Goal: Information Seeking & Learning: Check status

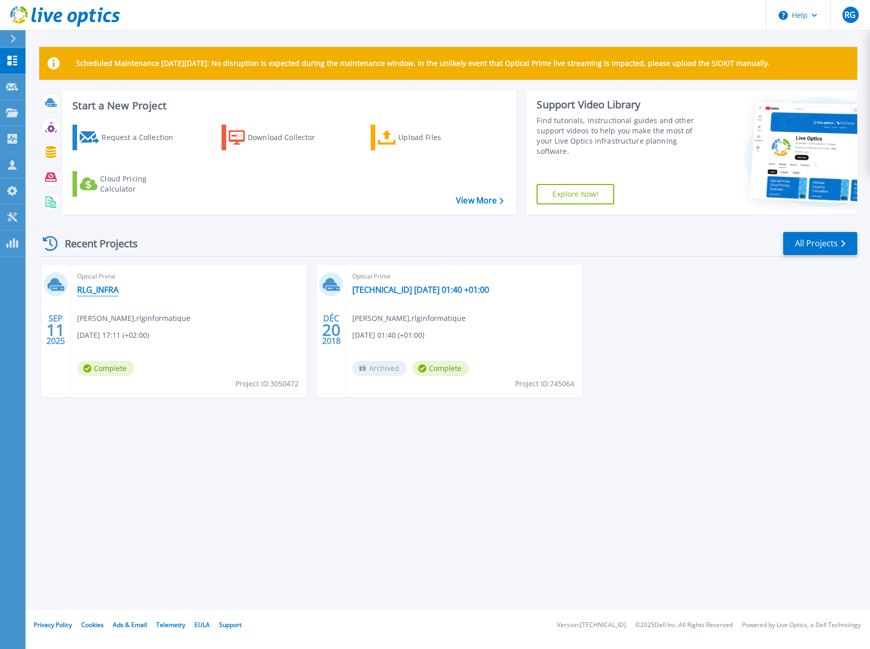
click at [99, 293] on link "RLG_INFRA" at bounding box center [97, 290] width 41 height 10
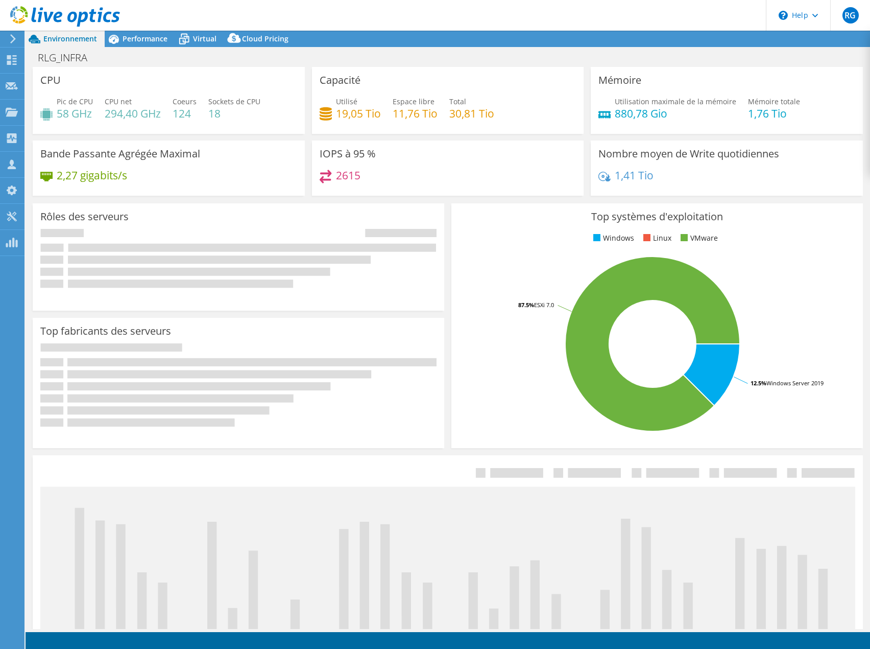
select select "USD"
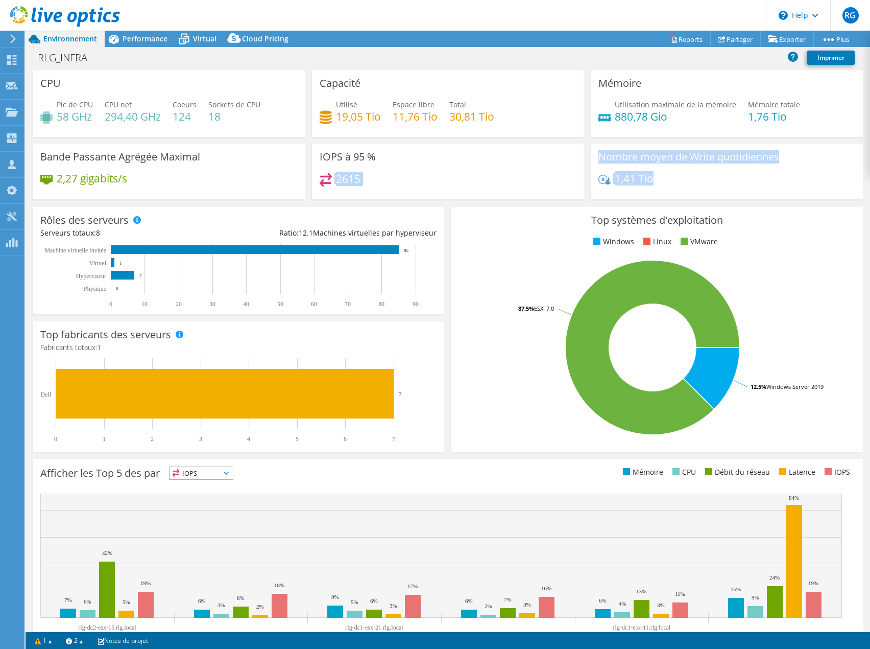
drag, startPoint x: 661, startPoint y: 179, endPoint x: 502, endPoint y: 171, distance: 159.6
click at [502, 171] on div "CPU Pic de CPU 58 GHz CPU net 294,40 GHz Coeurs 124 Sockets de CPU 18 Capacité …" at bounding box center [448, 138] width 838 height 136
click at [495, 170] on div "IOPS à 95 % 2615" at bounding box center [448, 172] width 272 height 56
click at [671, 43] on link "Reports" at bounding box center [686, 39] width 49 height 16
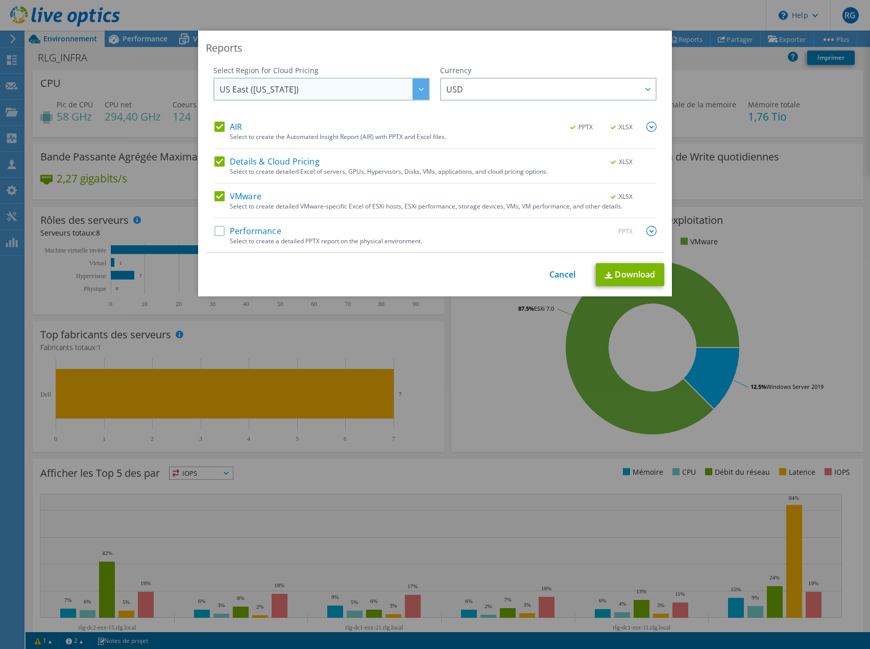
click at [328, 88] on span "US East (Virginia)" at bounding box center [324, 89] width 209 height 21
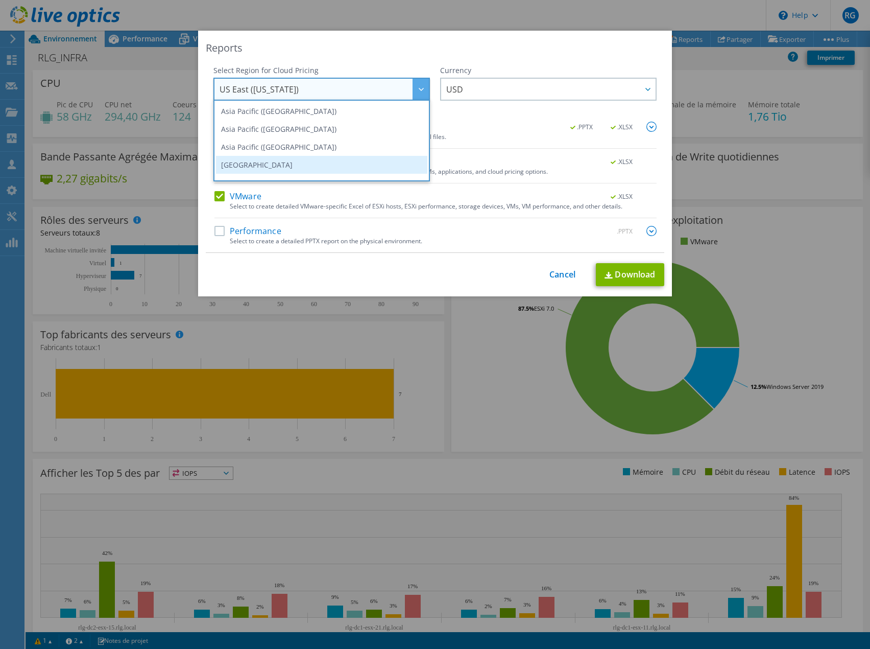
scroll to position [87, 0]
click at [559, 273] on link "Cancel" at bounding box center [563, 275] width 26 height 10
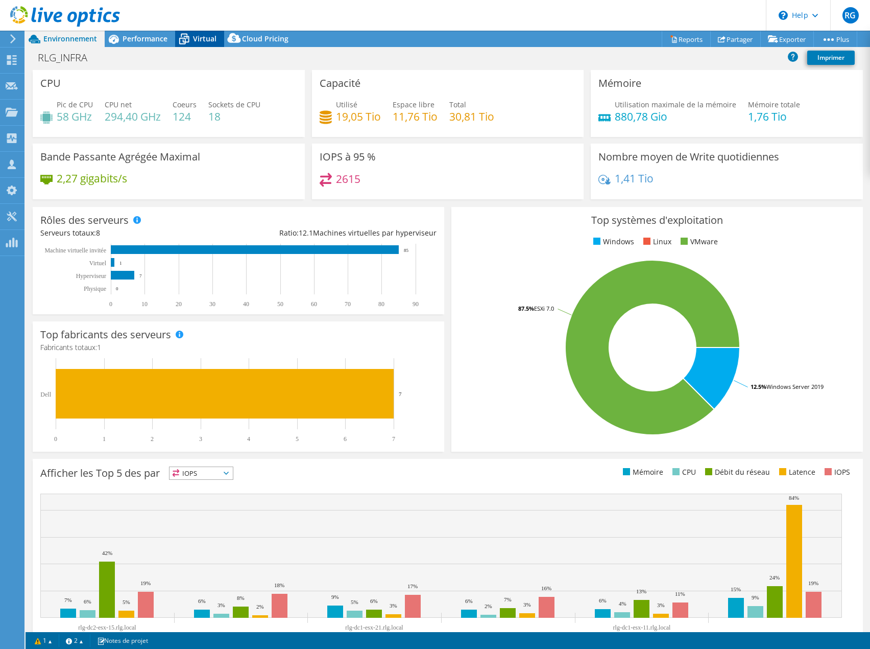
click at [203, 38] on span "Virtual" at bounding box center [204, 39] width 23 height 10
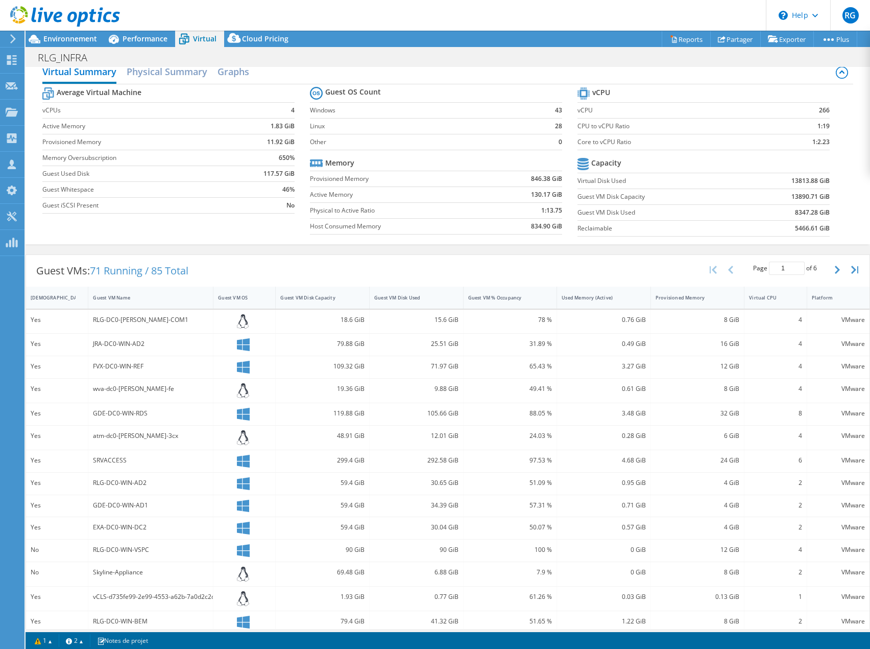
scroll to position [0, 0]
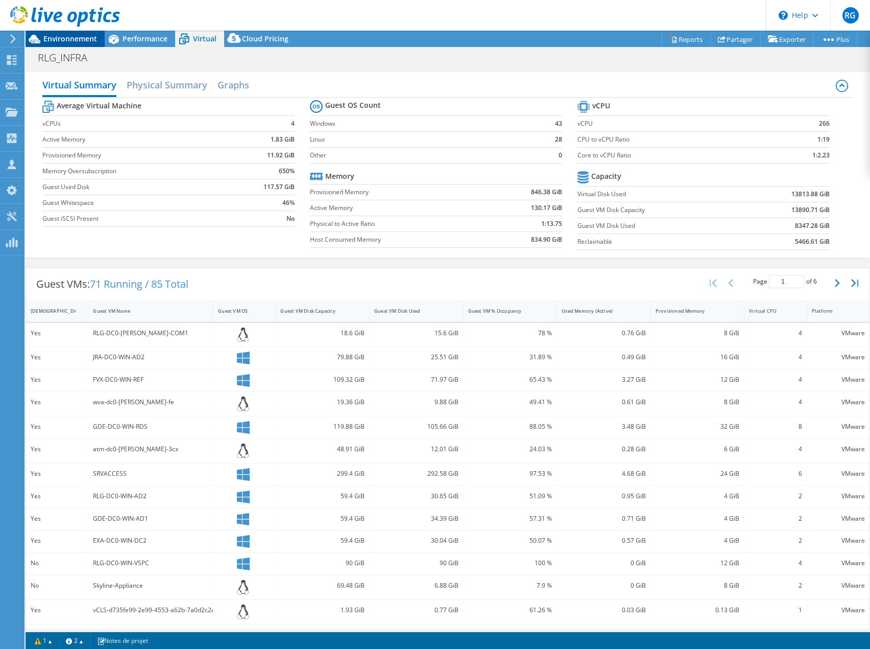
click at [67, 38] on span "Environnement" at bounding box center [70, 39] width 54 height 10
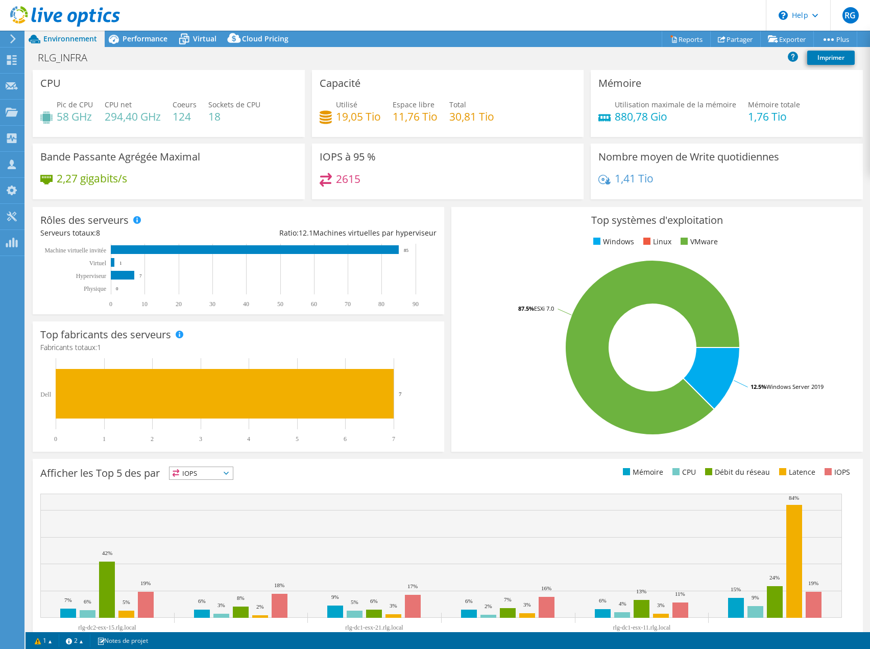
click at [77, 12] on icon at bounding box center [65, 16] width 110 height 21
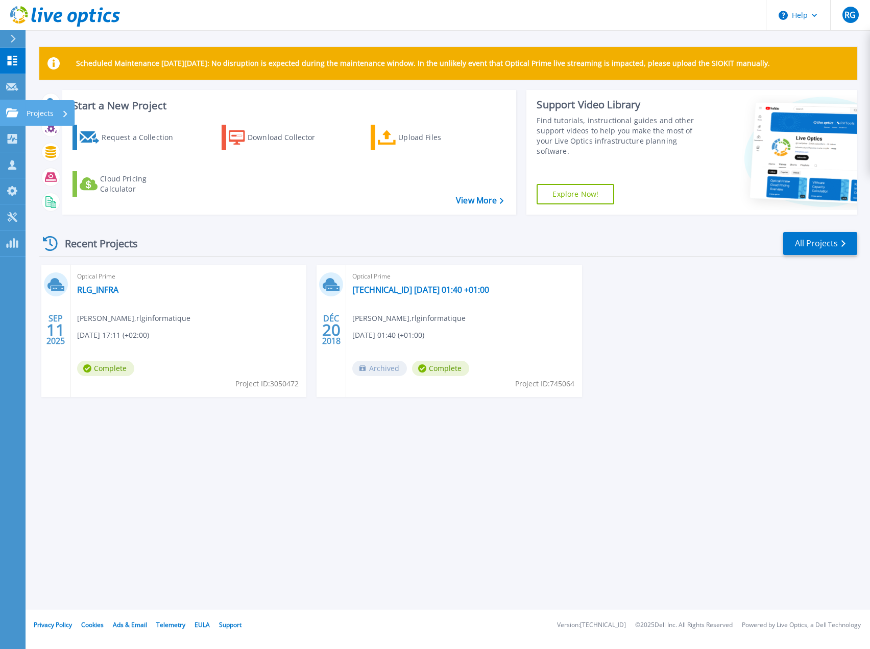
click at [49, 114] on p "Projects" at bounding box center [40, 113] width 27 height 27
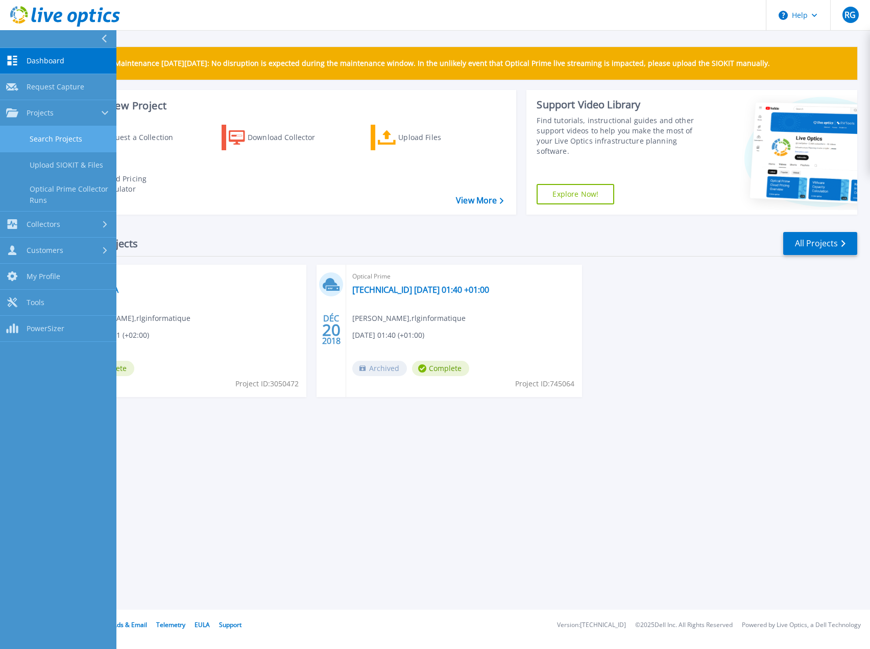
click at [51, 138] on link "Search Projects" at bounding box center [58, 139] width 116 height 26
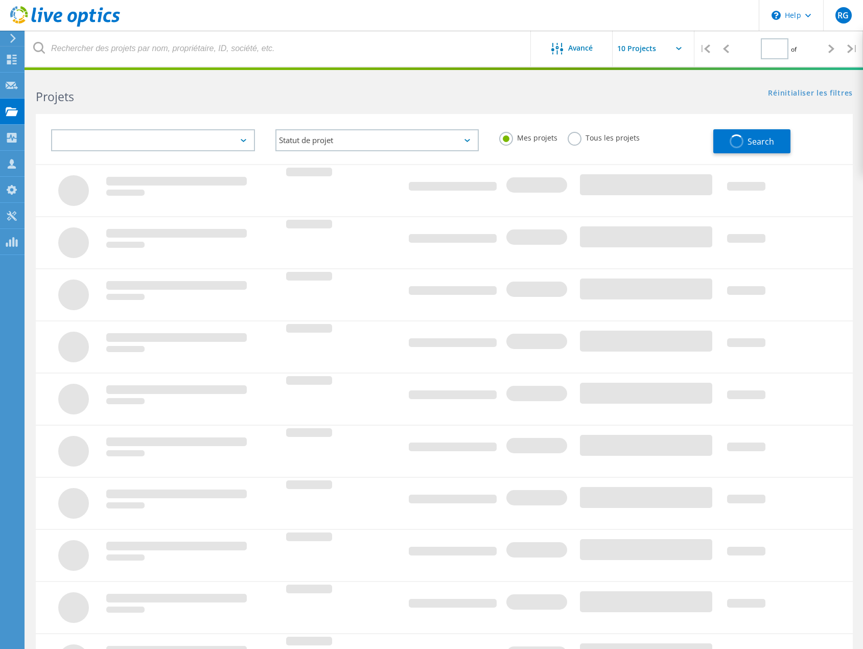
type input "1"
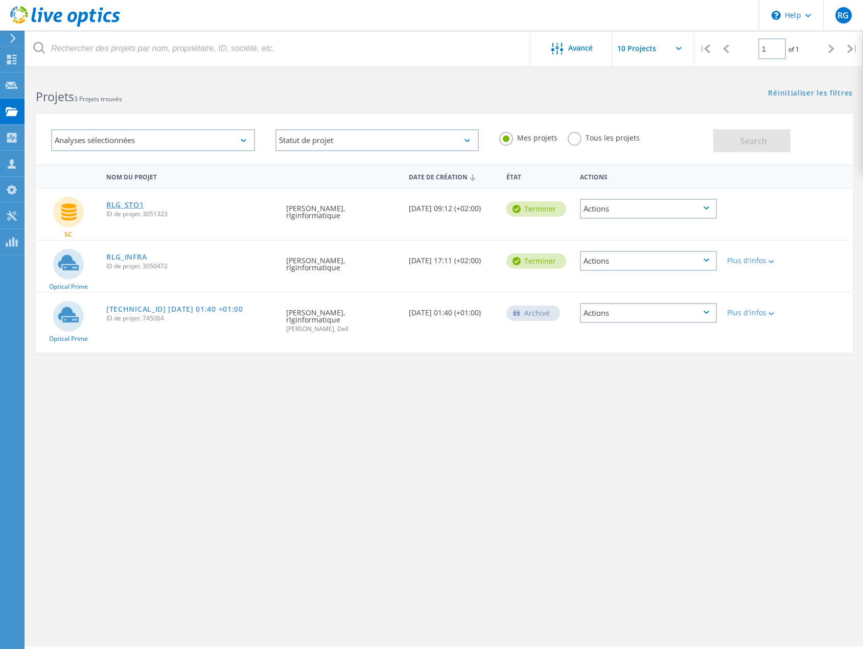
click at [116, 205] on link "RLG_STO1" at bounding box center [125, 204] width 38 height 7
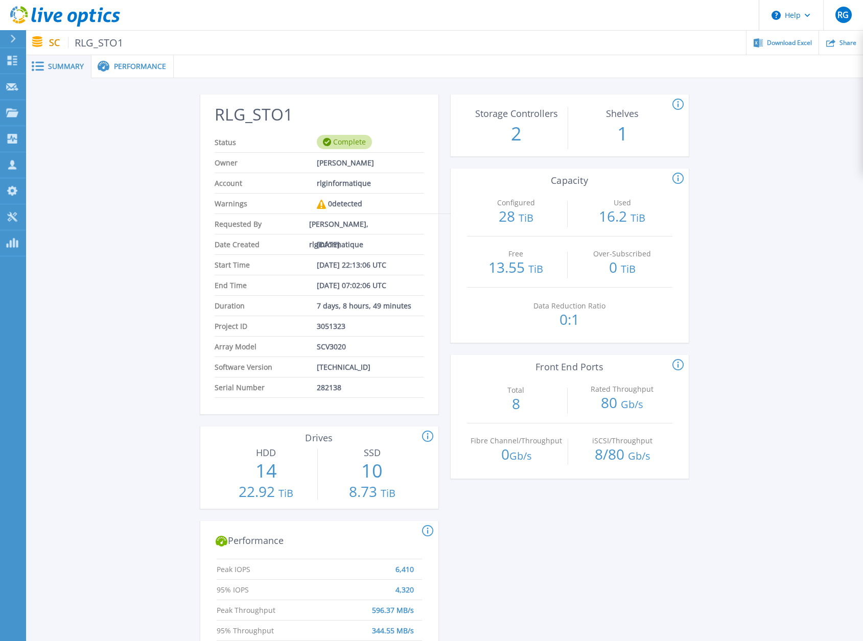
drag, startPoint x: 68, startPoint y: 15, endPoint x: 112, endPoint y: 21, distance: 44.9
click at [68, 15] on icon at bounding box center [65, 16] width 110 height 21
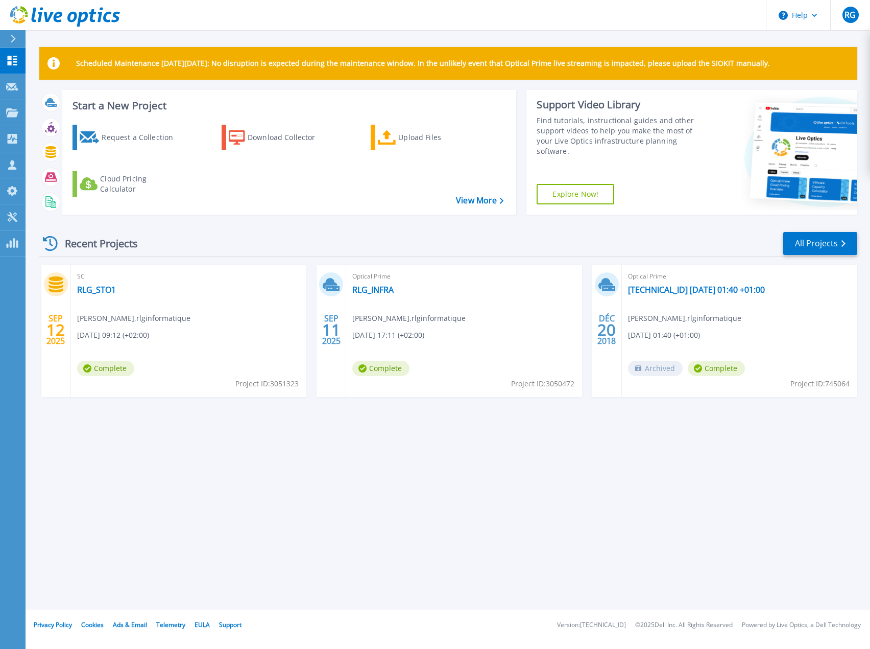
click at [516, 465] on div "Scheduled Maintenance on Monday 22nd September: No disruption is expected durin…" at bounding box center [448, 304] width 845 height 609
click at [42, 113] on p "Projects" at bounding box center [40, 113] width 27 height 27
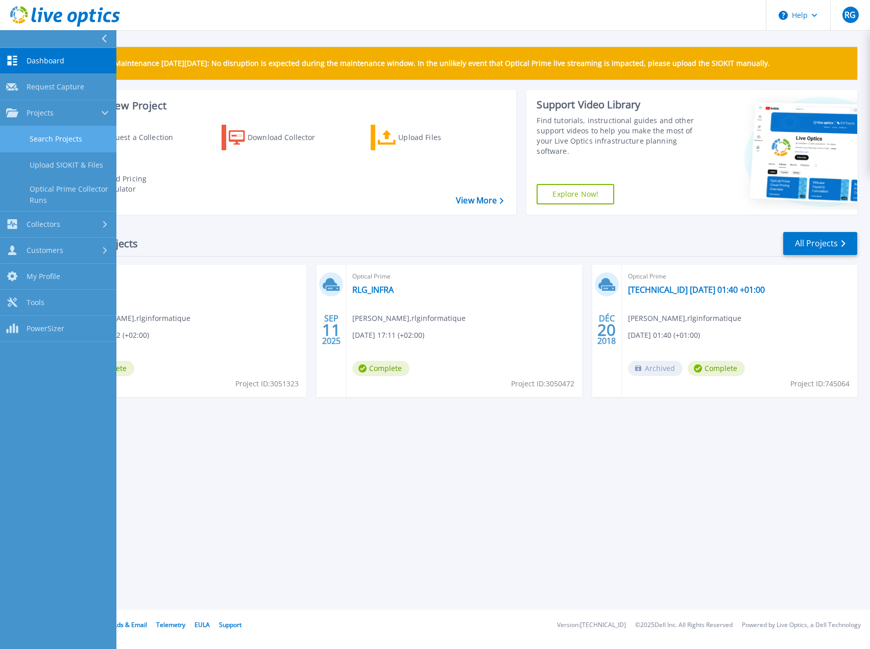
click at [59, 140] on link "Search Projects" at bounding box center [58, 139] width 116 height 26
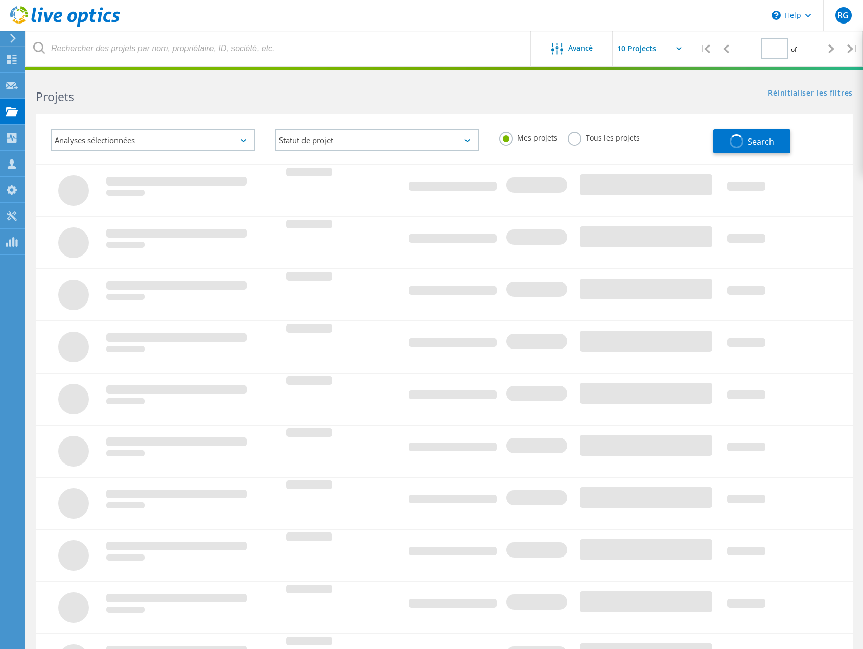
type input "1"
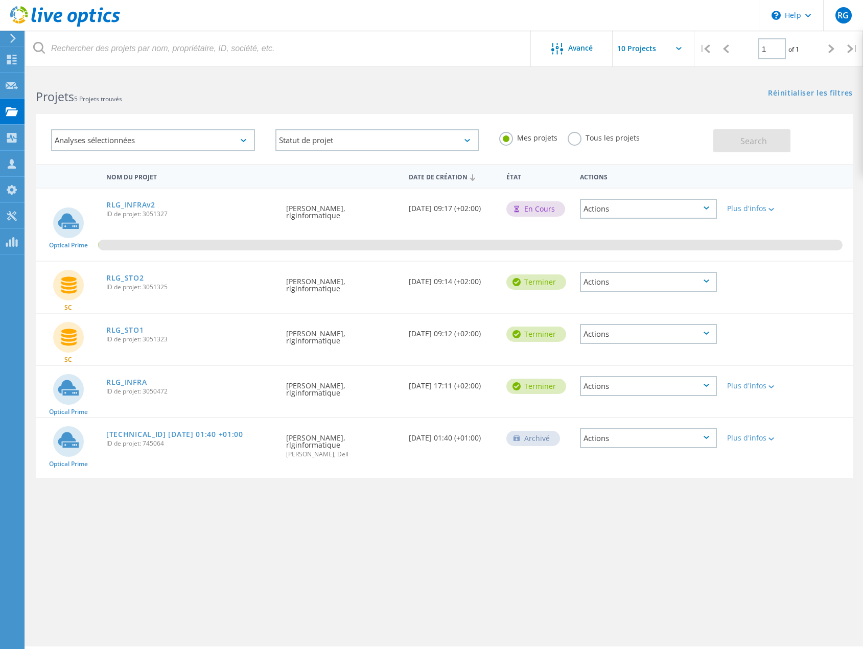
click at [498, 551] on div "Avancé | 1 of 1 | Adresse électronique Nom du projet Entreprise Date de créatio…" at bounding box center [444, 360] width 837 height 572
